Goal: Transaction & Acquisition: Obtain resource

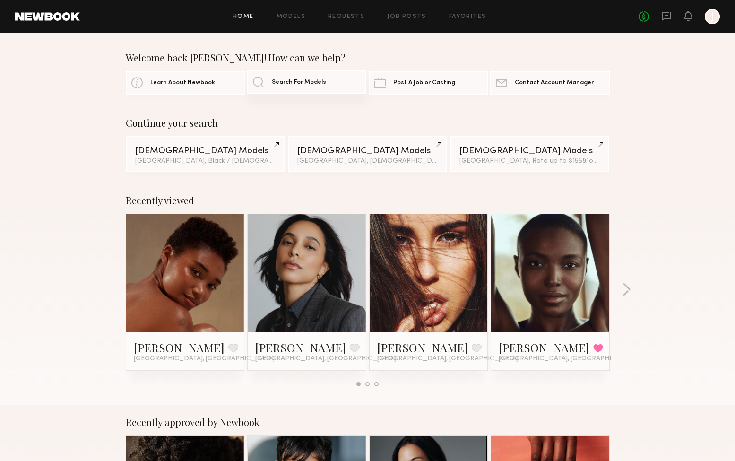
click at [277, 83] on span "Search For Models" at bounding box center [299, 82] width 54 height 6
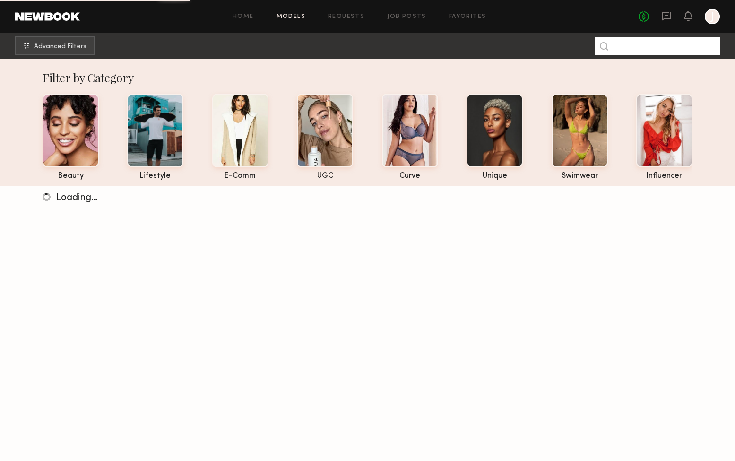
click at [655, 44] on input at bounding box center [657, 46] width 125 height 18
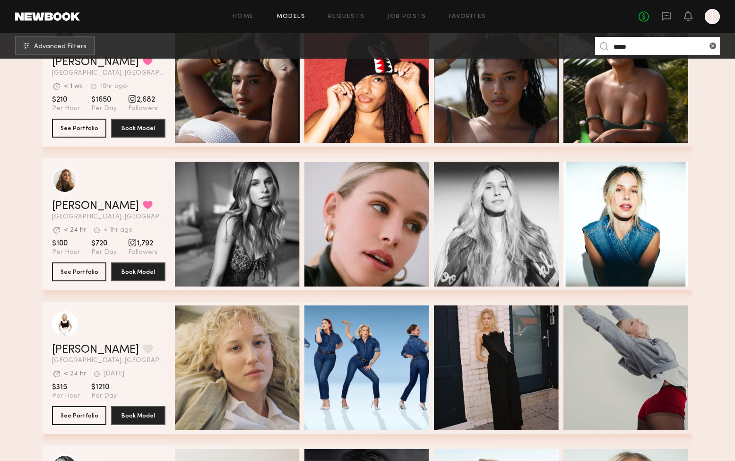
scroll to position [233, 0]
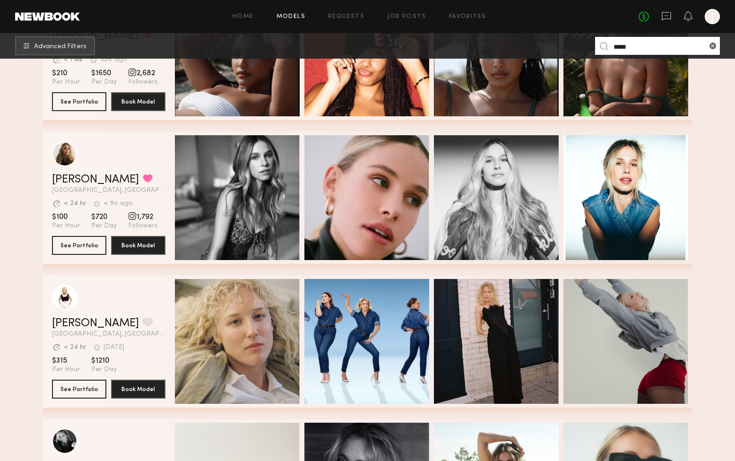
type input "*****"
click at [129, 215] on div "grid" at bounding box center [132, 216] width 9 height 9
click at [130, 227] on span "Followers" at bounding box center [143, 226] width 30 height 9
click at [89, 244] on button "See Portfolio" at bounding box center [79, 244] width 54 height 19
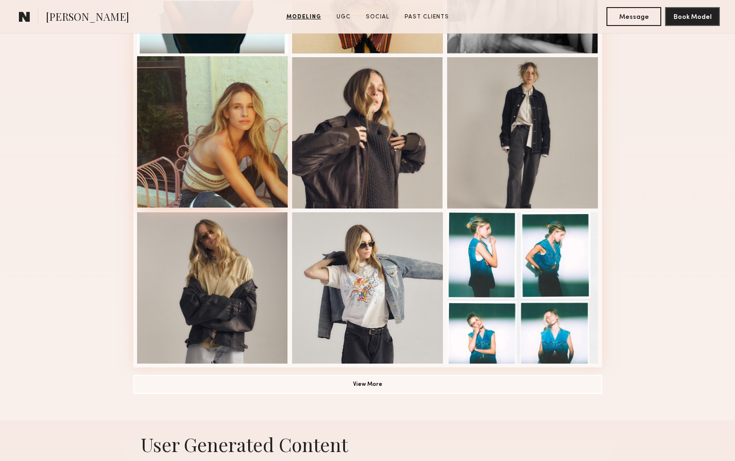
scroll to position [572, 0]
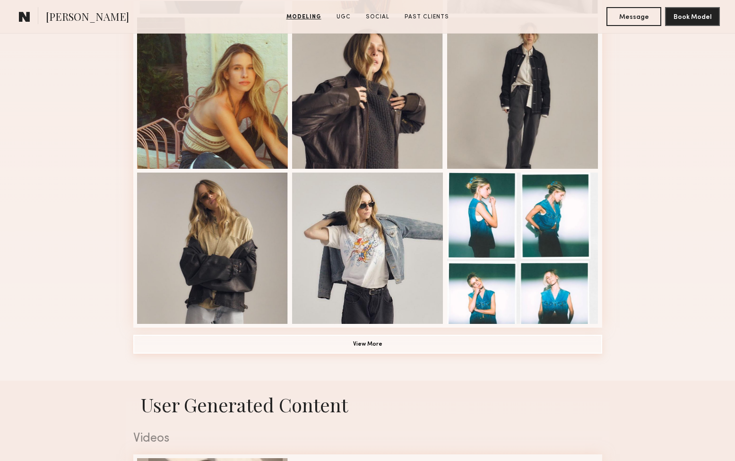
click at [364, 346] on button "View More" at bounding box center [367, 344] width 469 height 19
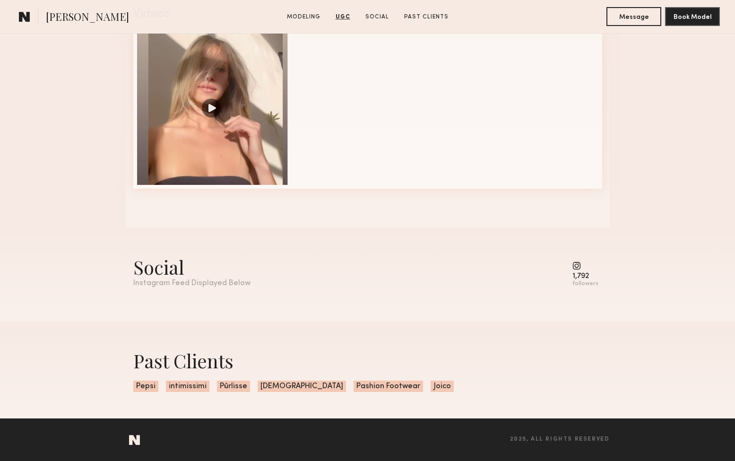
scroll to position [1435, 0]
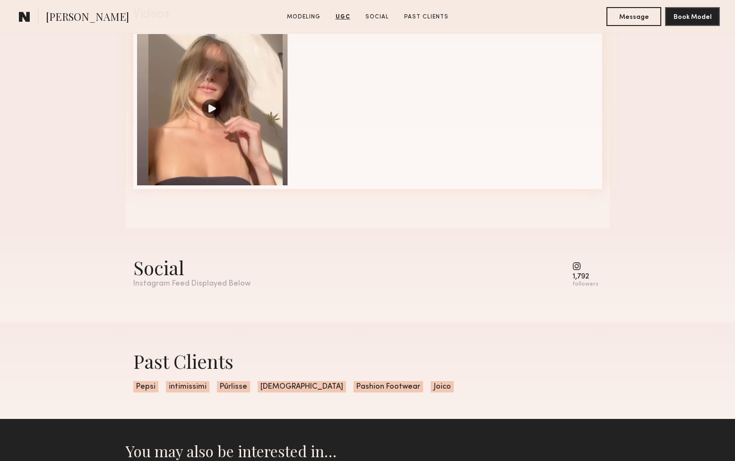
click at [578, 270] on common-icon at bounding box center [586, 266] width 26 height 9
click at [584, 287] on div "followers" at bounding box center [586, 284] width 26 height 7
drag, startPoint x: 205, startPoint y: 284, endPoint x: 349, endPoint y: 286, distance: 143.7
click at [206, 284] on div "Instagram Feed Displayed Below" at bounding box center [191, 284] width 117 height 8
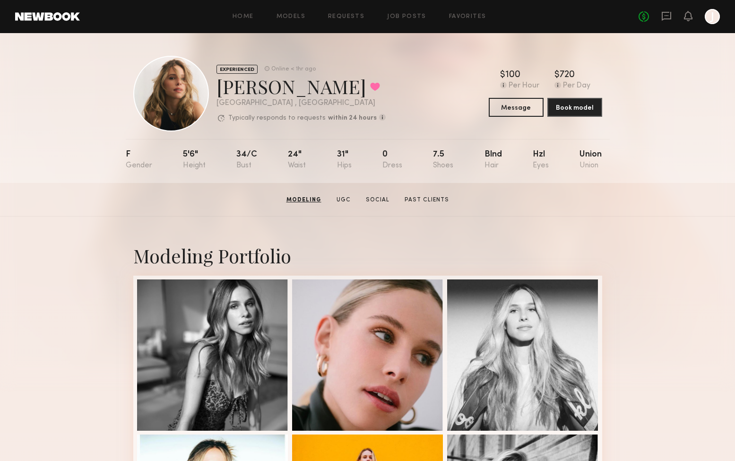
scroll to position [0, 0]
click at [378, 202] on link "Social" at bounding box center [376, 200] width 31 height 9
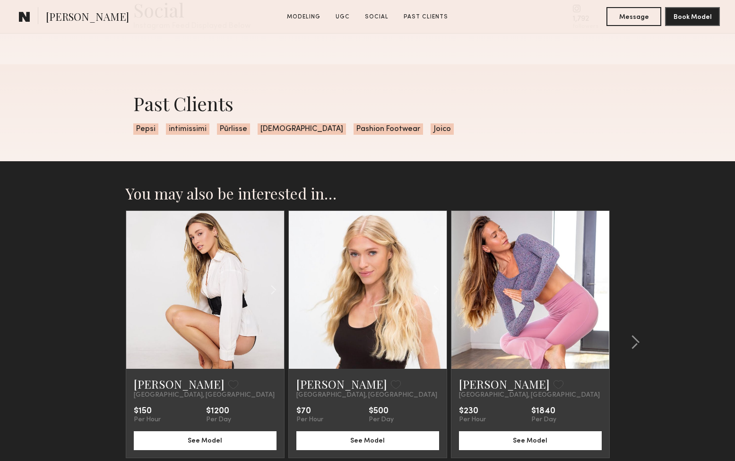
scroll to position [1348, 0]
